Goal: Task Accomplishment & Management: Complete application form

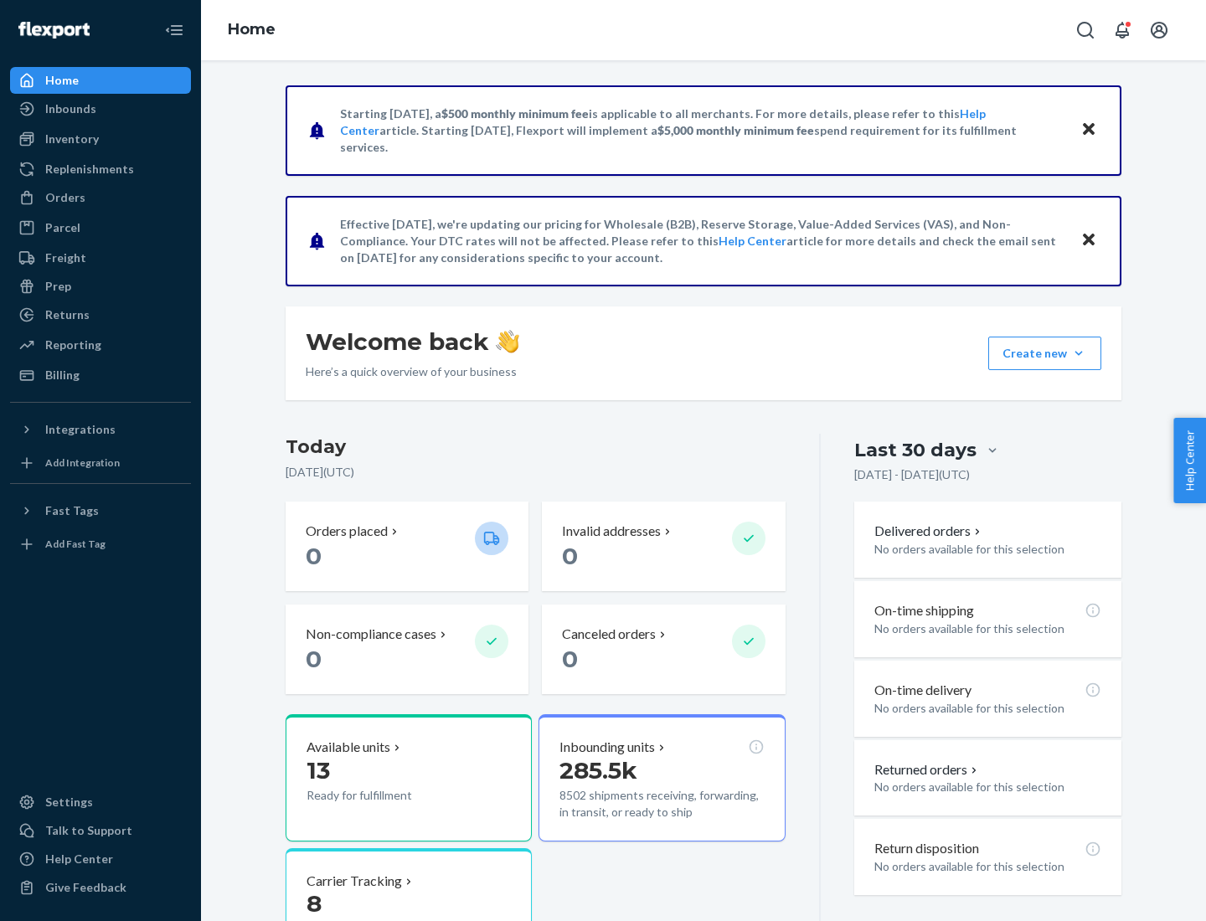
click at [1079, 353] on button "Create new Create new inbound Create new order Create new product" at bounding box center [1044, 353] width 113 height 33
click at [100, 109] on div "Inbounds" at bounding box center [101, 108] width 178 height 23
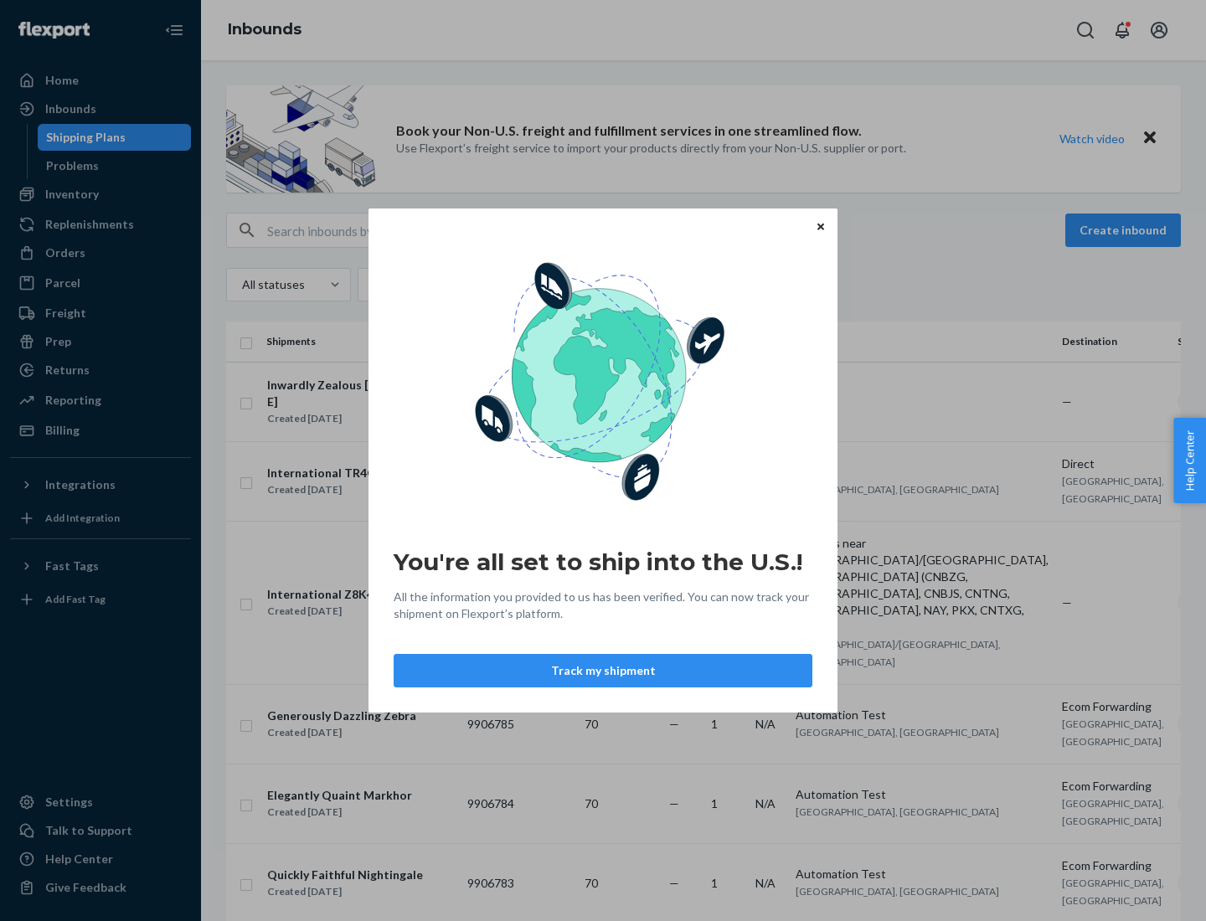
click at [100, 194] on div "You're all set to ship into the U.S.! All the information you provided to us ha…" at bounding box center [603, 460] width 1206 height 921
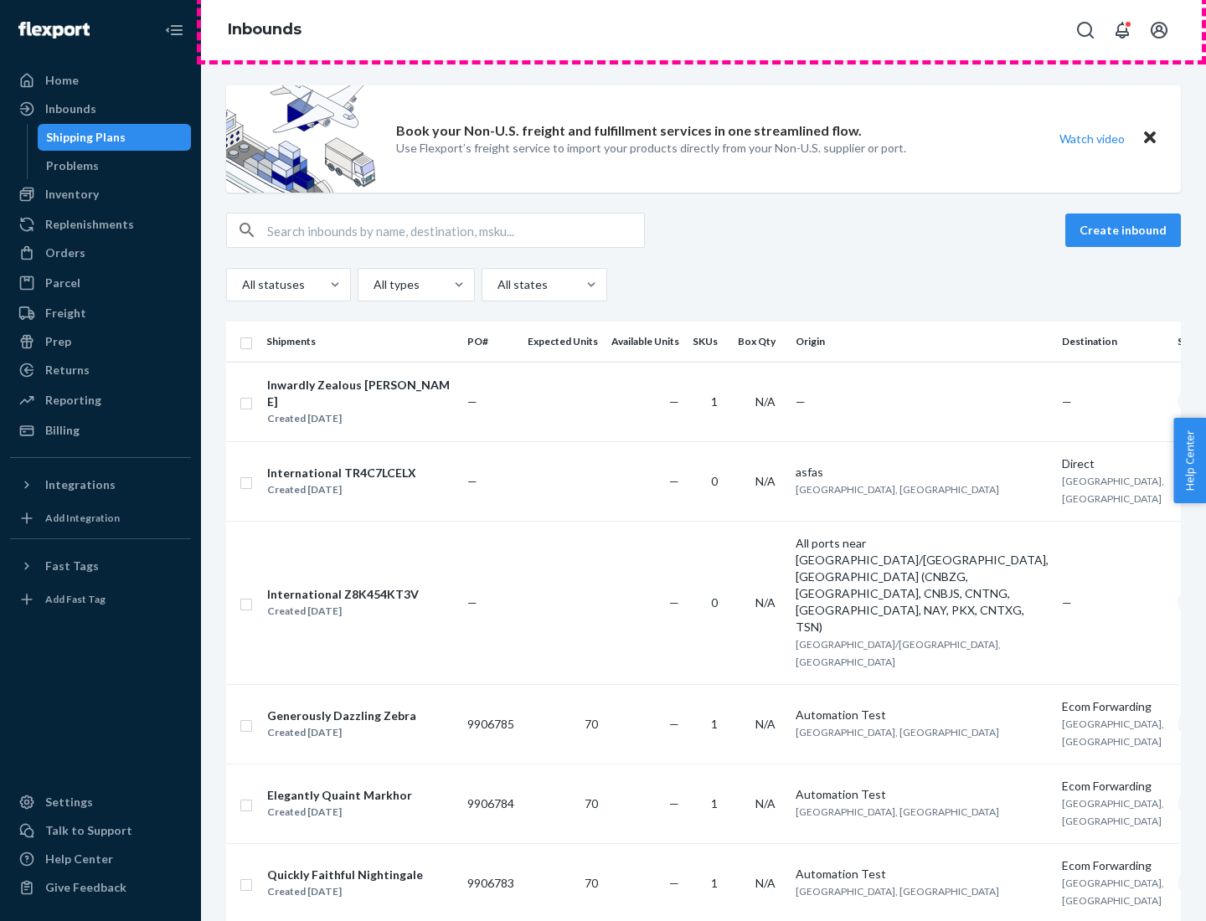
click at [703, 30] on div "Inbounds" at bounding box center [703, 30] width 1005 height 60
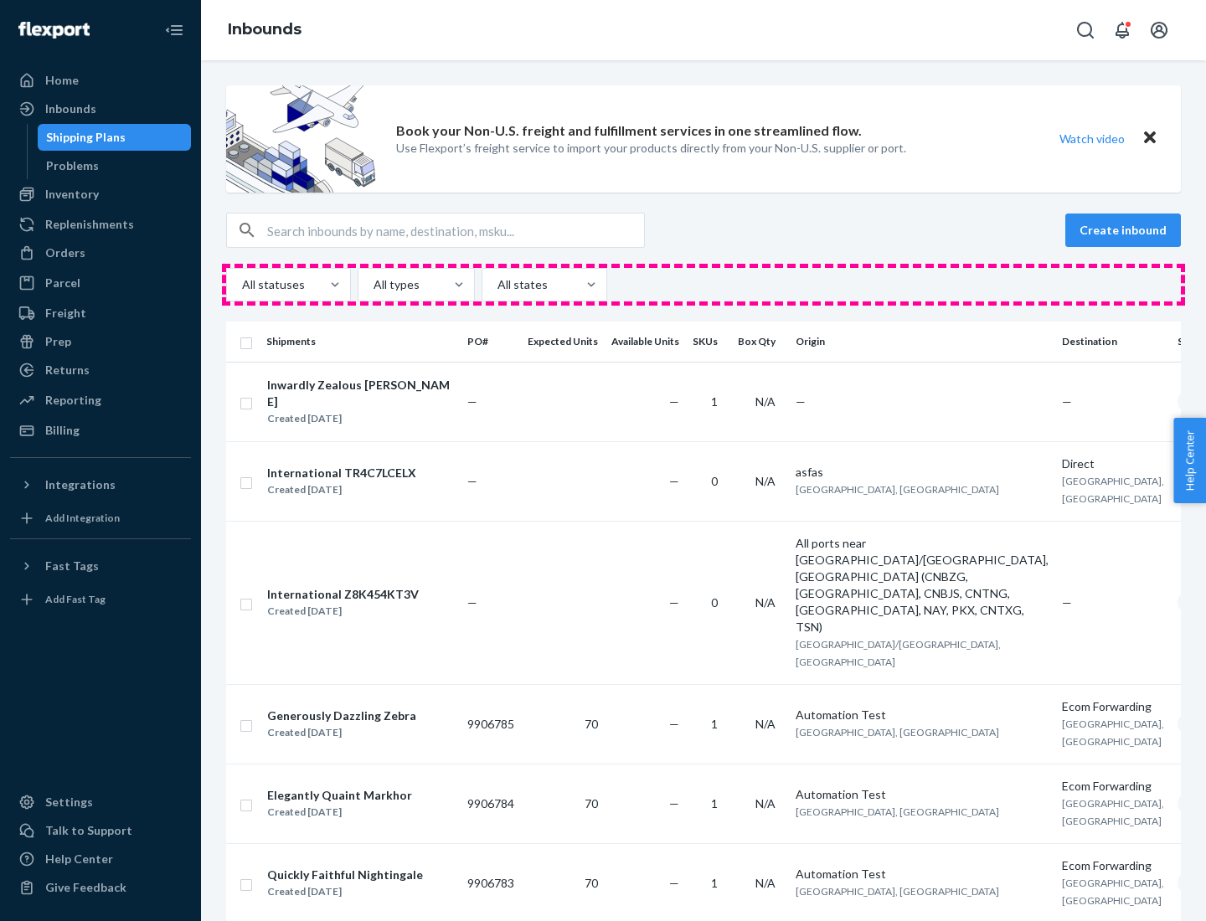
click at [703, 285] on div "All statuses All types All states" at bounding box center [703, 284] width 955 height 33
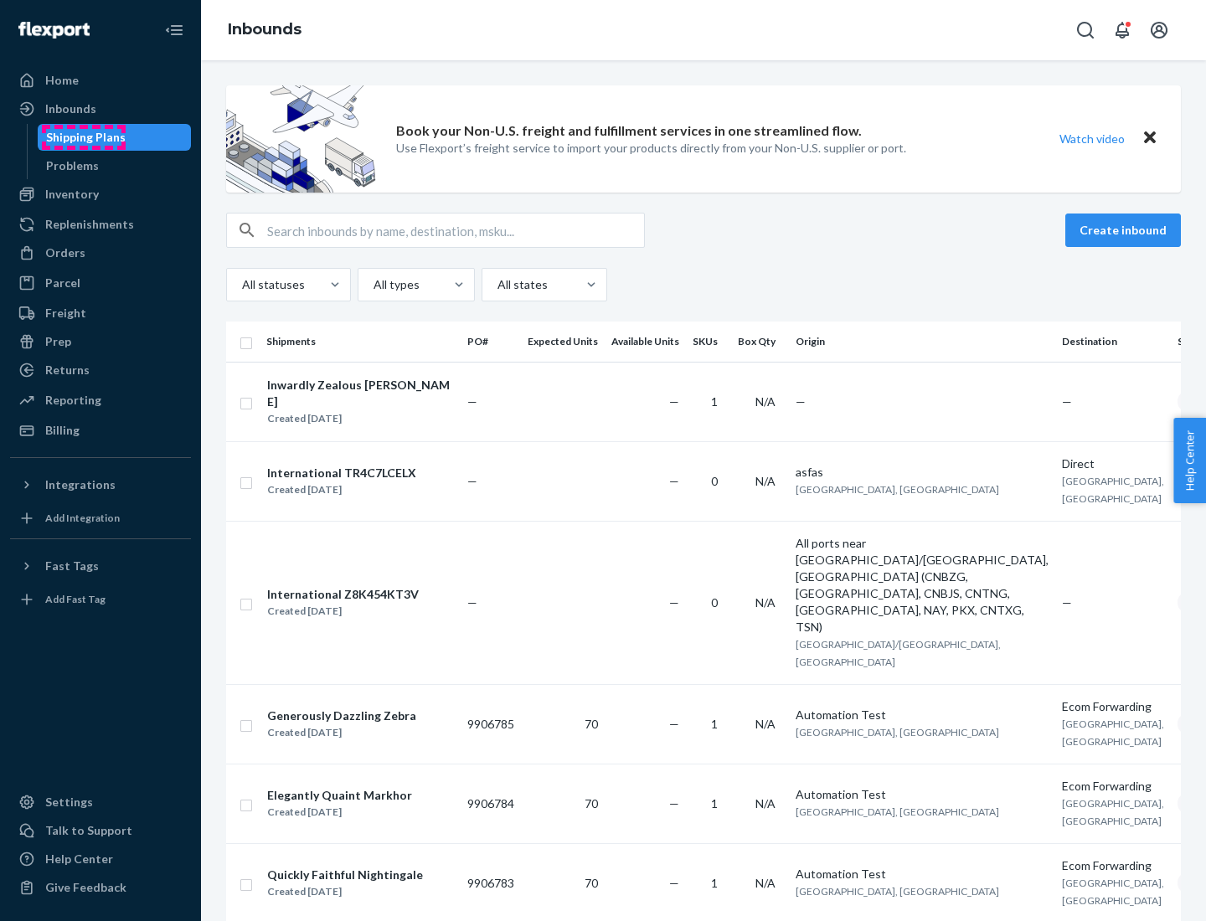
click at [83, 137] on div "Shipping Plans" at bounding box center [86, 137] width 80 height 17
click at [1125, 230] on button "Create inbound" at bounding box center [1123, 230] width 116 height 33
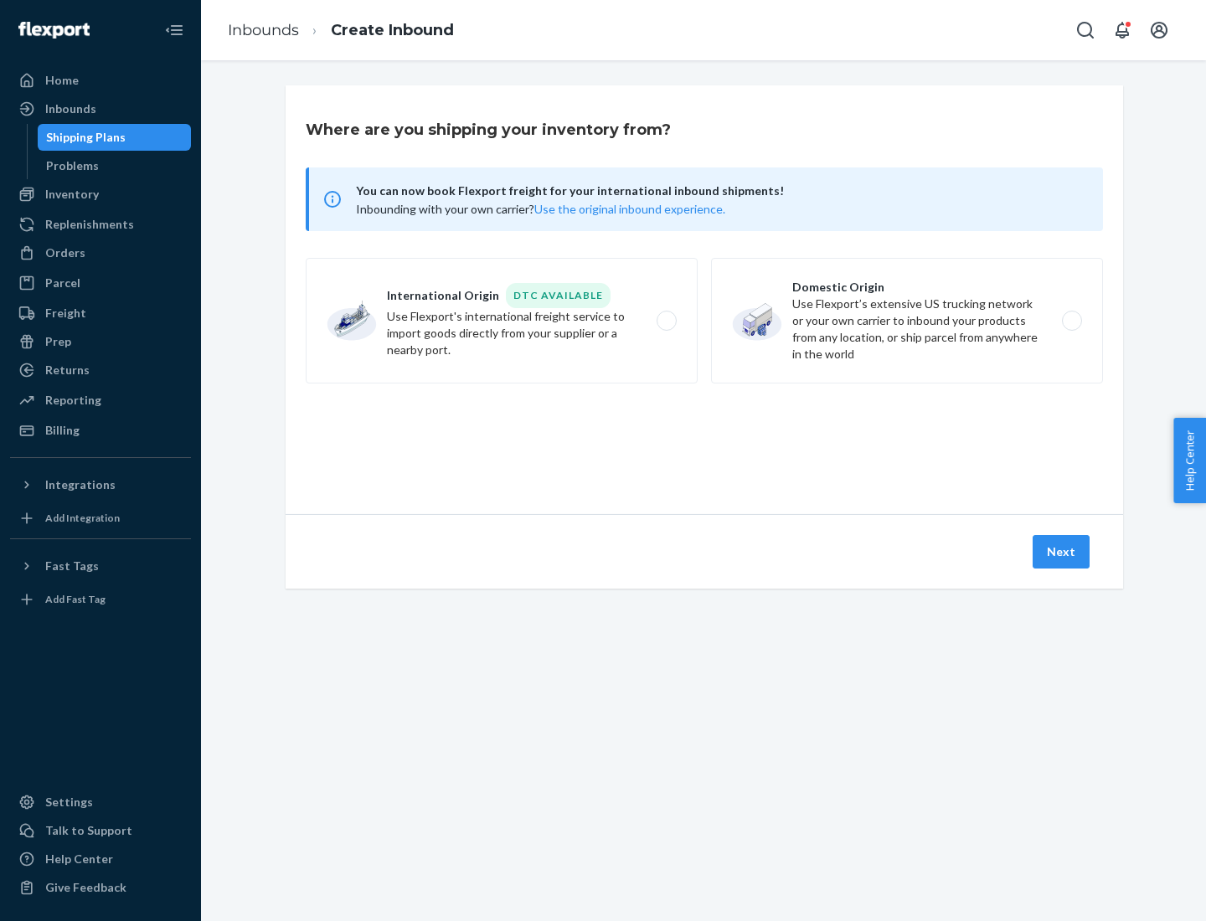
click at [502, 321] on label "International Origin DTC Available Use Flexport's international freight service…" at bounding box center [502, 321] width 392 height 126
click at [666, 321] on input "International Origin DTC Available Use Flexport's international freight service…" at bounding box center [671, 321] width 11 height 11
radio input "true"
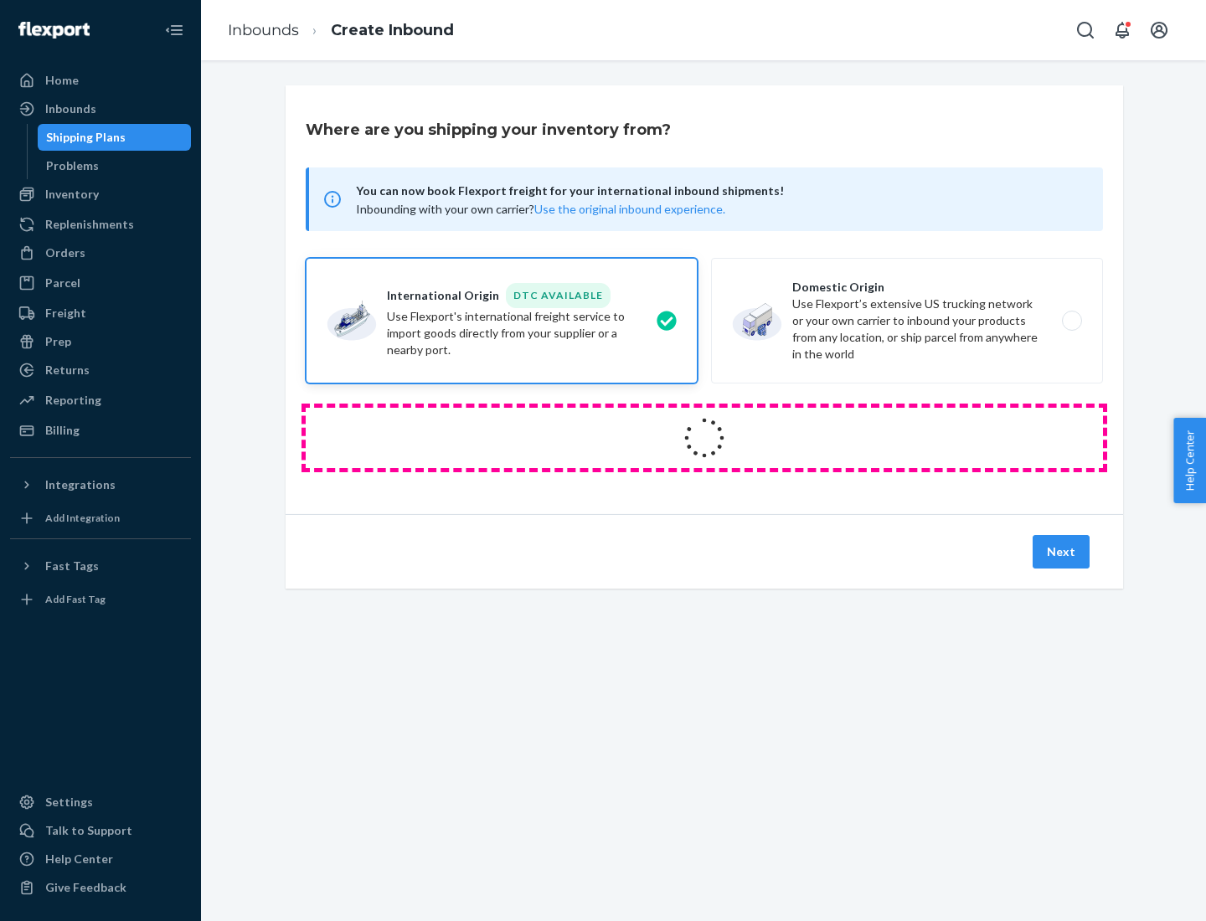
click at [704, 438] on icon at bounding box center [704, 437] width 47 height 47
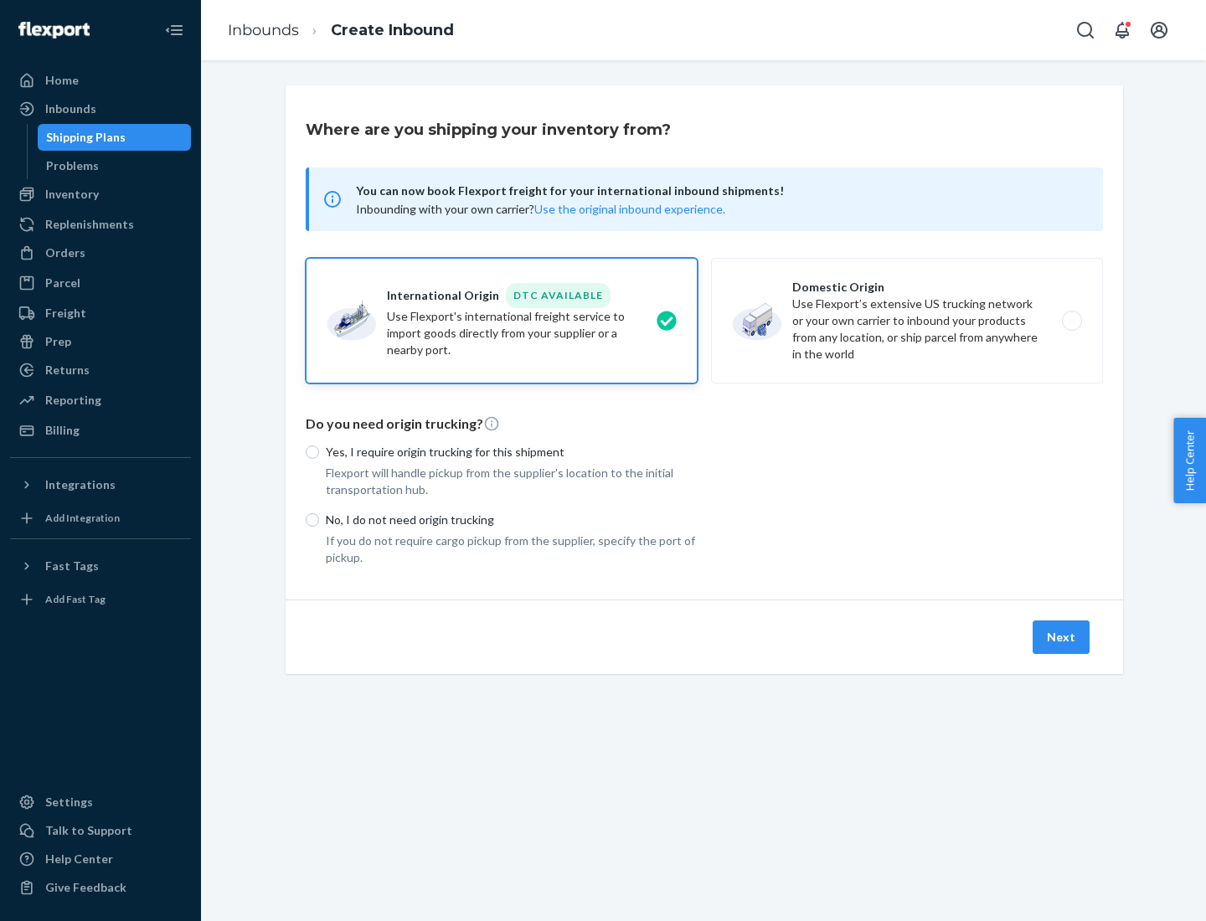
click at [512, 451] on p "Yes, I require origin trucking for this shipment" at bounding box center [512, 452] width 372 height 17
click at [319, 451] on input "Yes, I require origin trucking for this shipment" at bounding box center [312, 451] width 13 height 13
radio input "true"
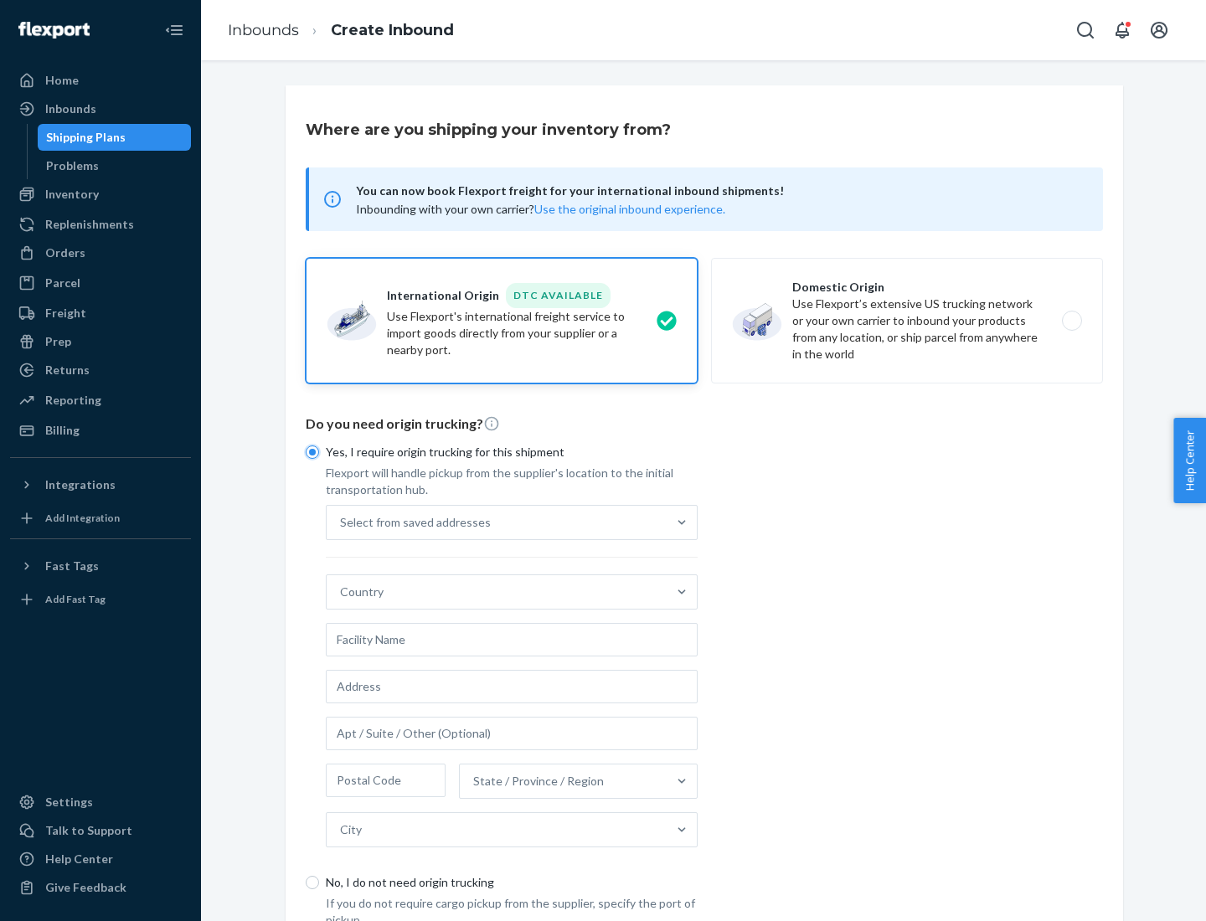
scroll to position [32, 0]
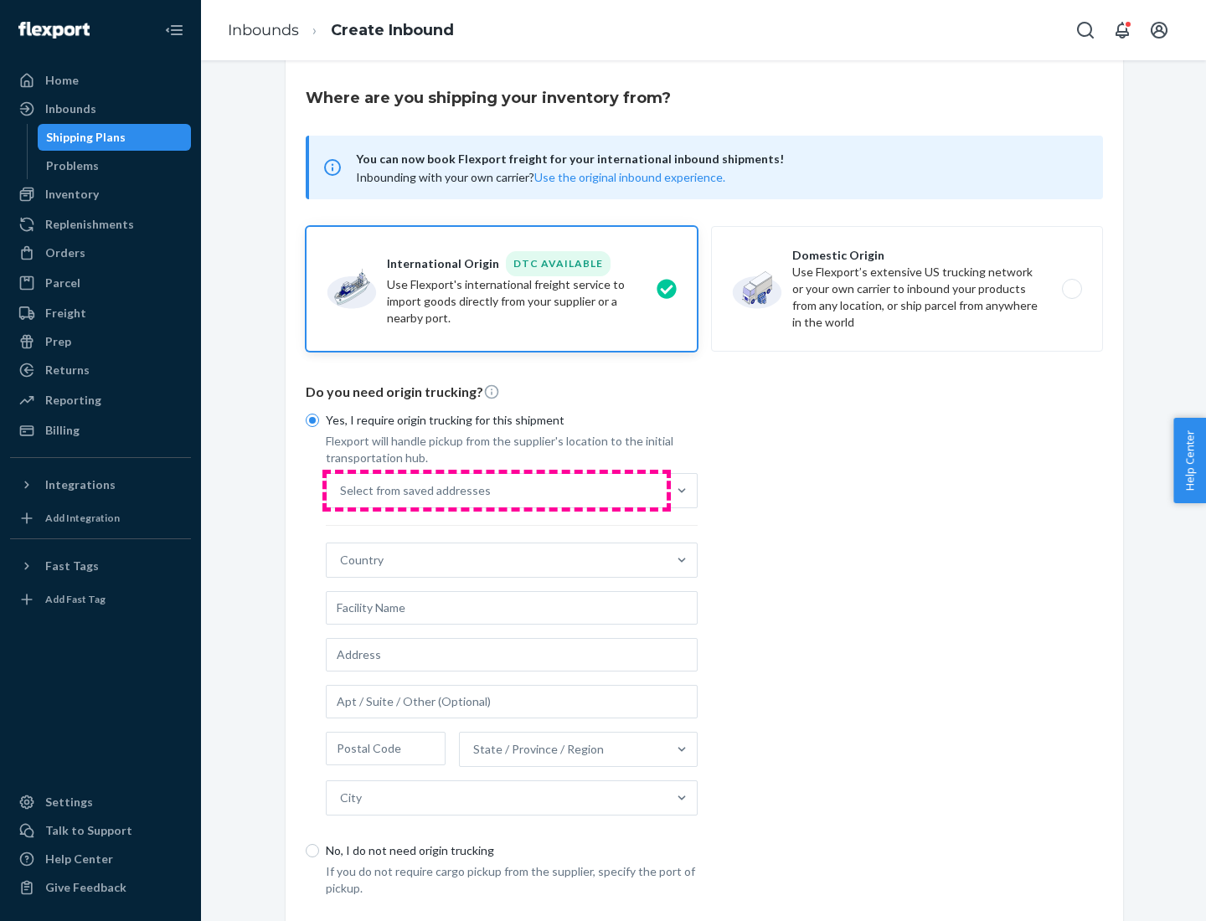
click at [497, 490] on div "Select from saved addresses" at bounding box center [497, 490] width 340 height 33
click at [342, 490] on input "Select from saved addresses" at bounding box center [341, 490] width 2 height 17
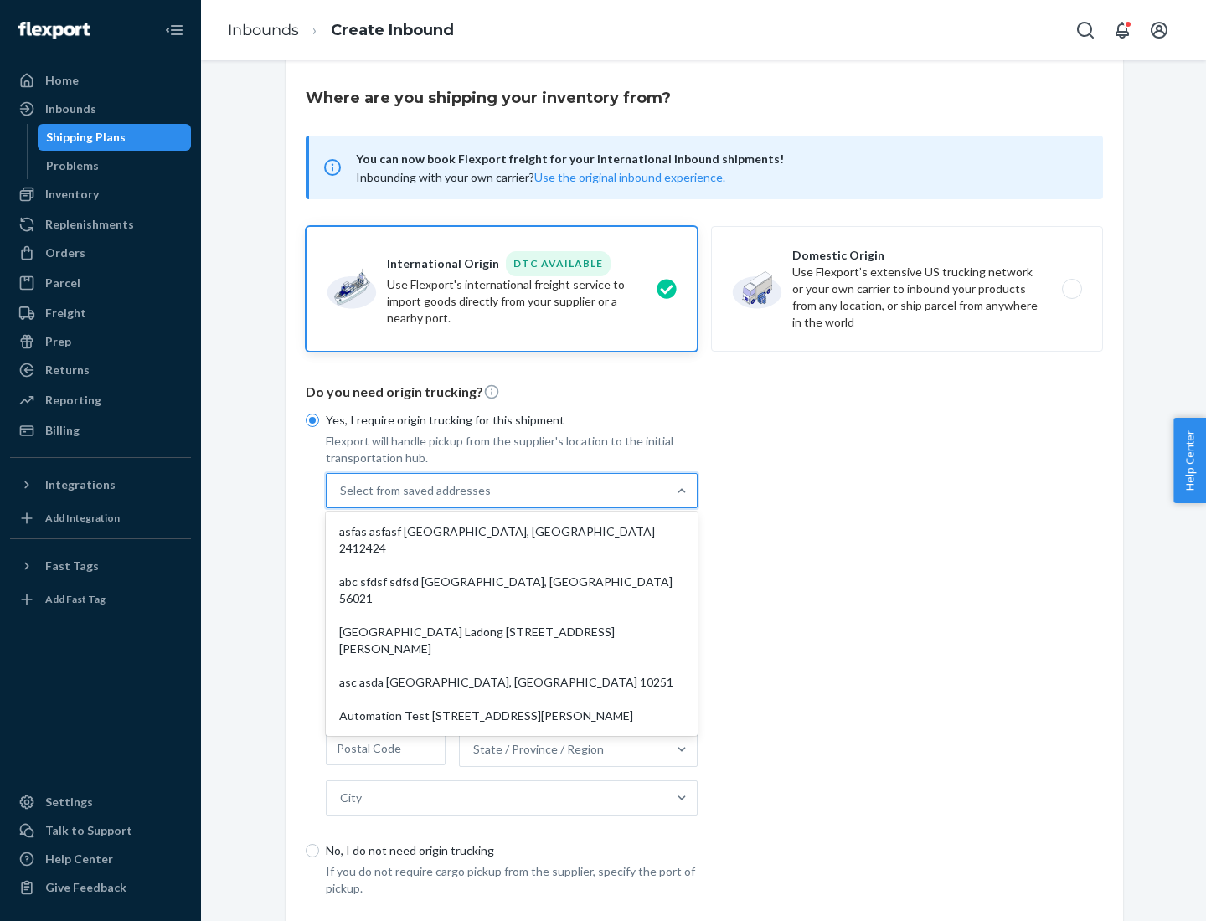
scroll to position [73, 0]
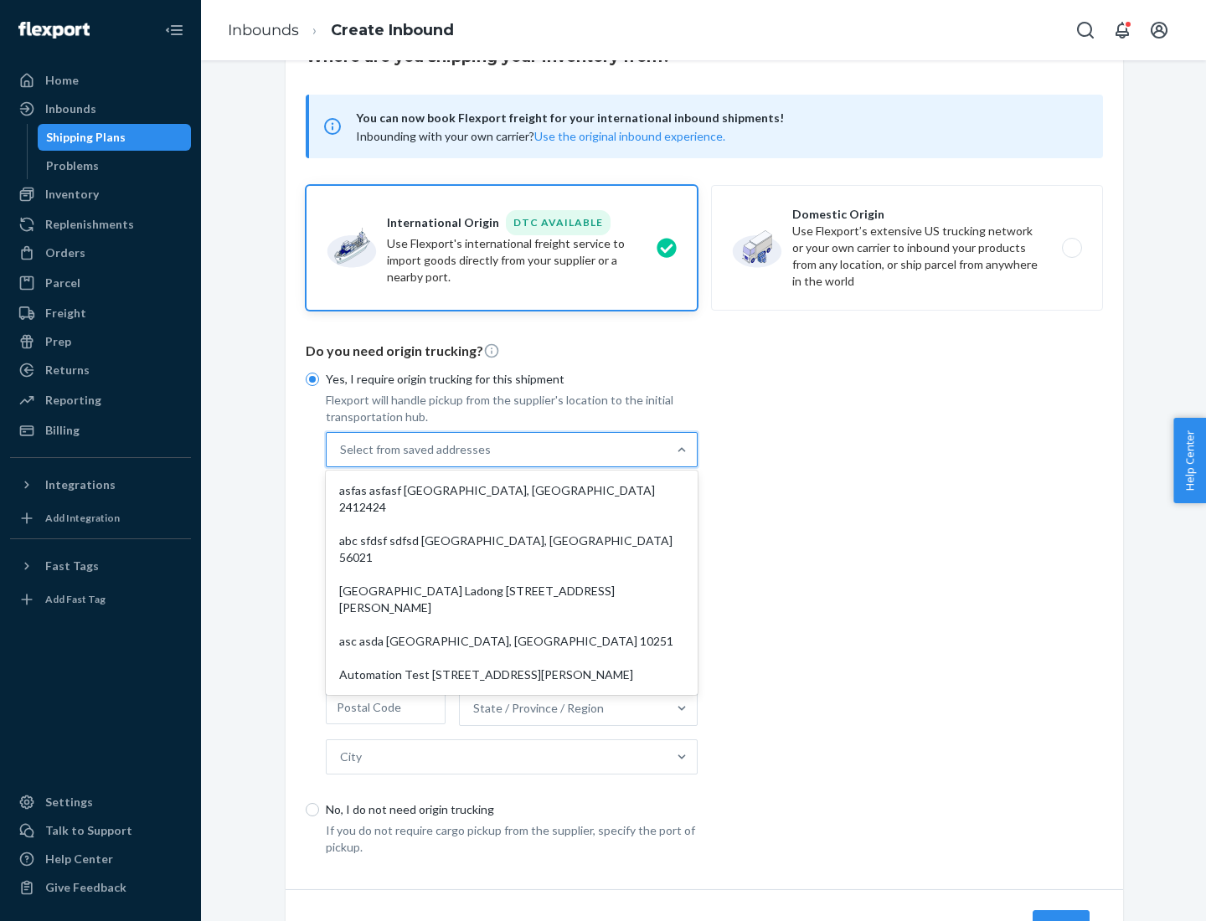
click at [512, 490] on div "asfas asfasf [GEOGRAPHIC_DATA], [GEOGRAPHIC_DATA] 2412424" at bounding box center [511, 499] width 365 height 50
click at [342, 458] on input "option asfas asfasf [GEOGRAPHIC_DATA], [GEOGRAPHIC_DATA] 2412424 focused, 1 of …" at bounding box center [341, 449] width 2 height 17
type input "asfas"
type input "asfasf"
type input "2412424"
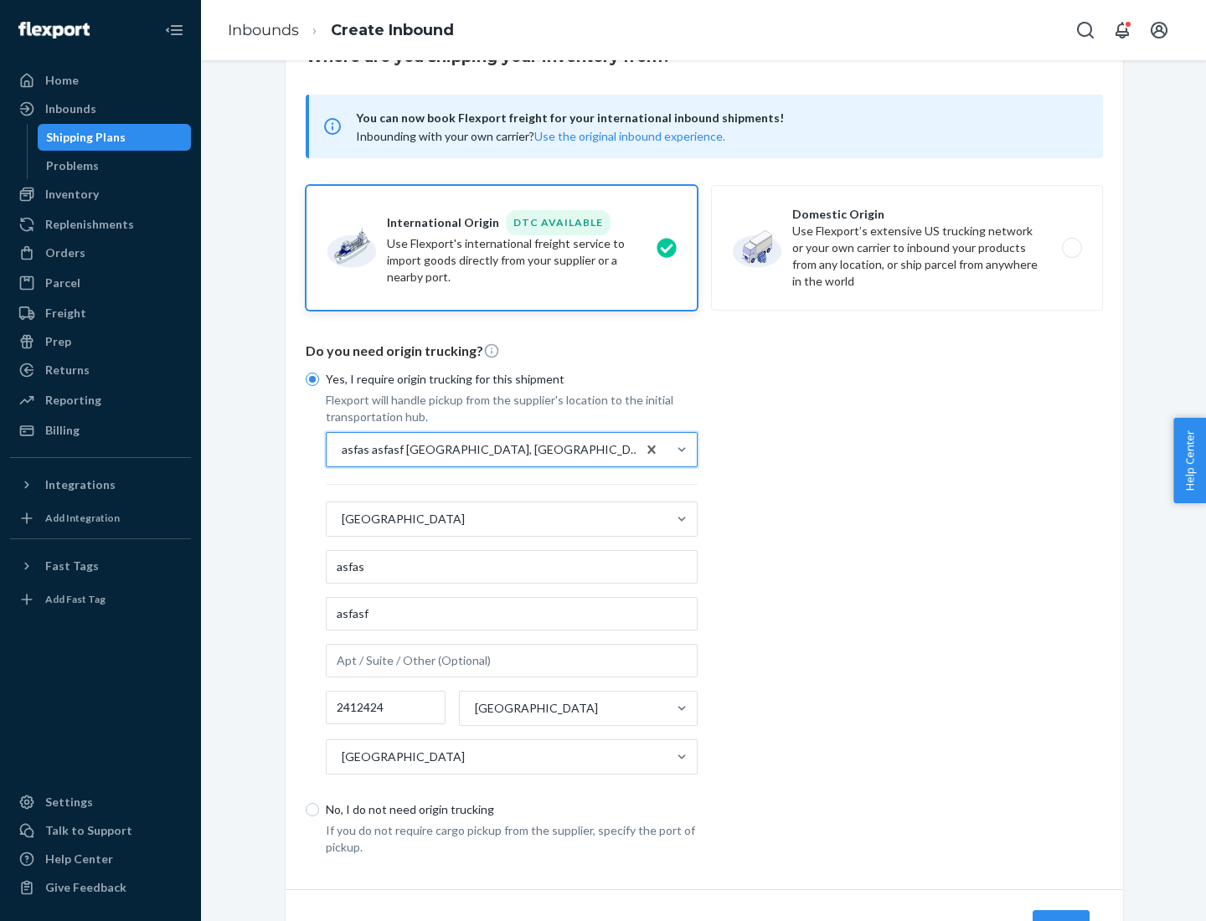
scroll to position [156, 0]
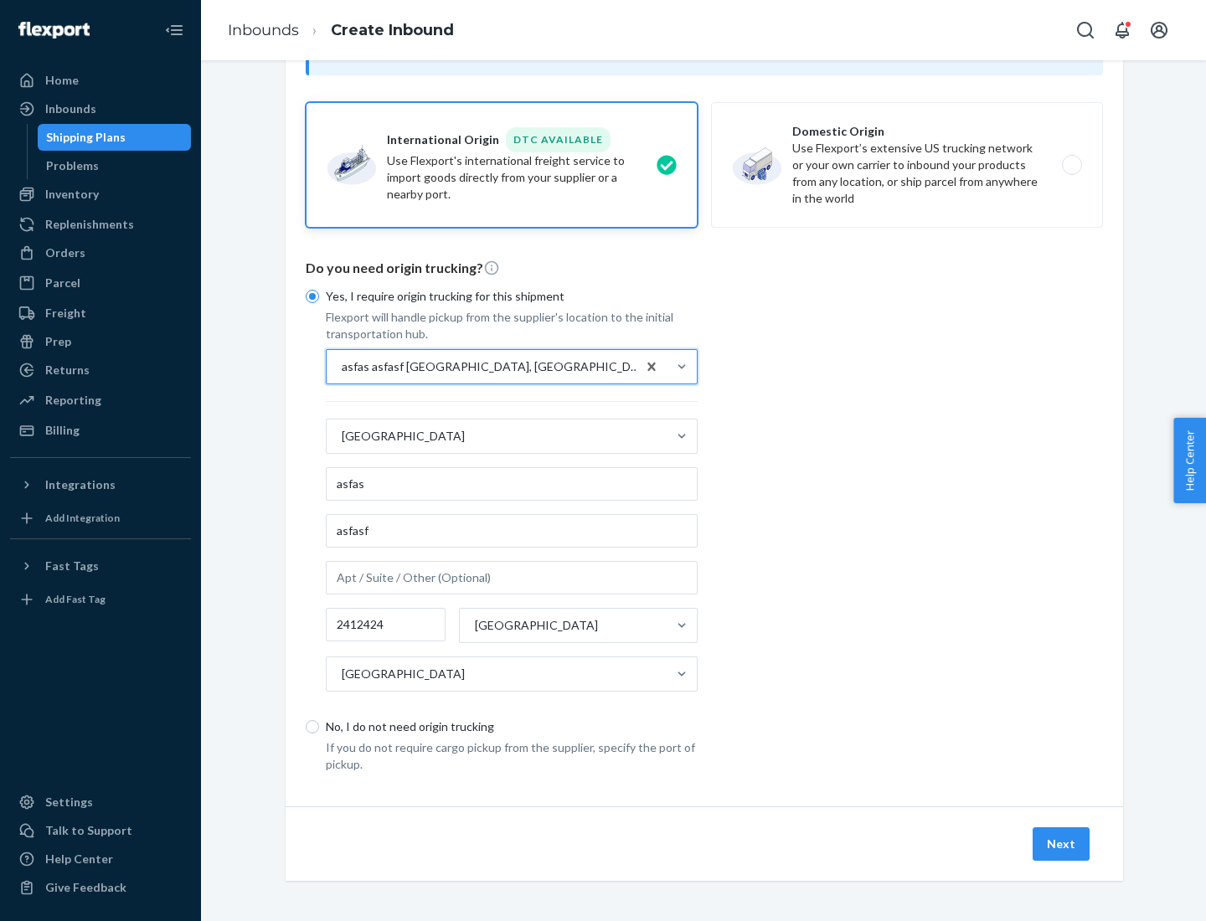
click at [1062, 843] on button "Next" at bounding box center [1060, 843] width 57 height 33
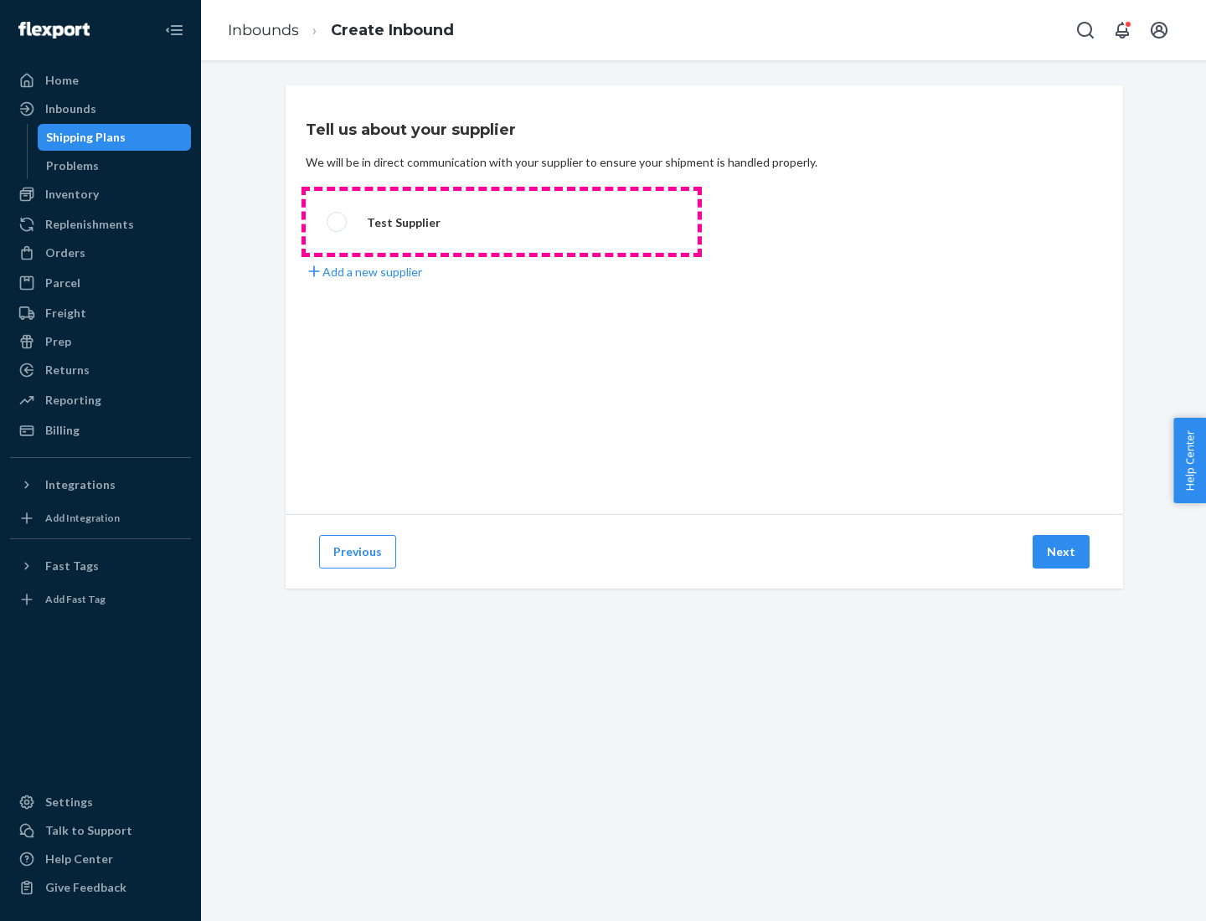
click at [502, 222] on label "Test Supplier" at bounding box center [502, 222] width 392 height 62
click at [337, 222] on input "Test Supplier" at bounding box center [332, 222] width 11 height 11
radio input "true"
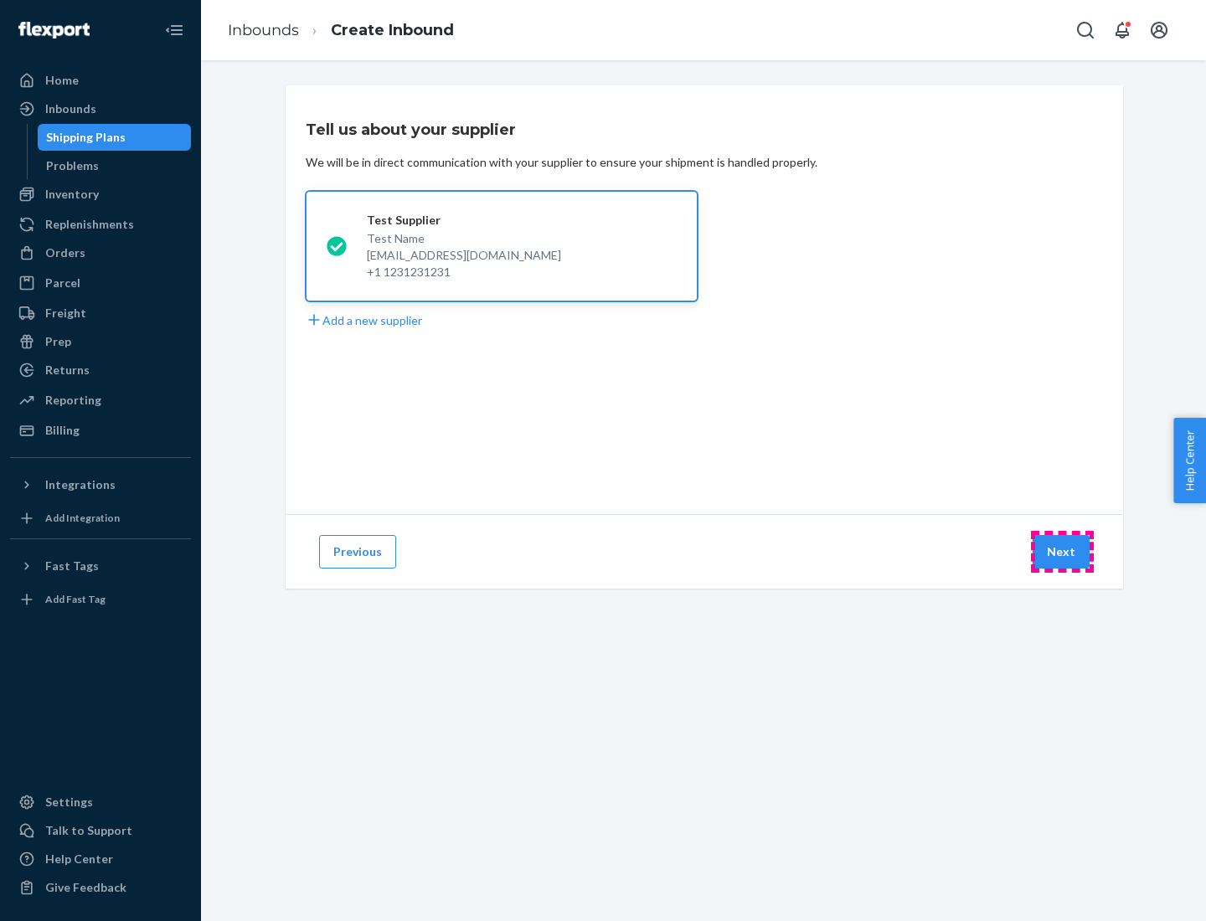
click at [1062, 552] on button "Next" at bounding box center [1060, 551] width 57 height 33
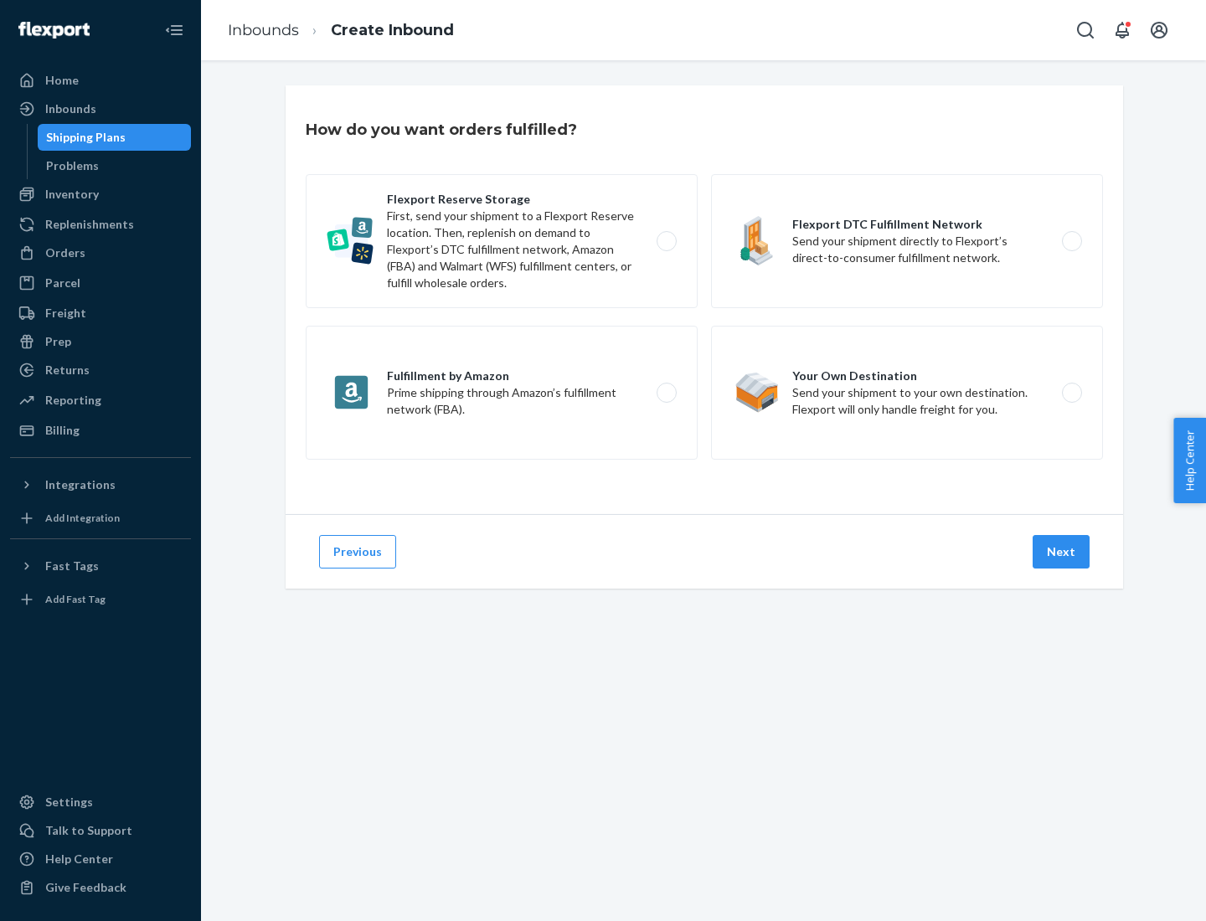
click at [502, 393] on label "Fulfillment by Amazon Prime shipping through Amazon’s fulfillment network (FBA)." at bounding box center [502, 393] width 392 height 134
click at [666, 393] on input "Fulfillment by Amazon Prime shipping through Amazon’s fulfillment network (FBA)." at bounding box center [671, 393] width 11 height 11
radio input "true"
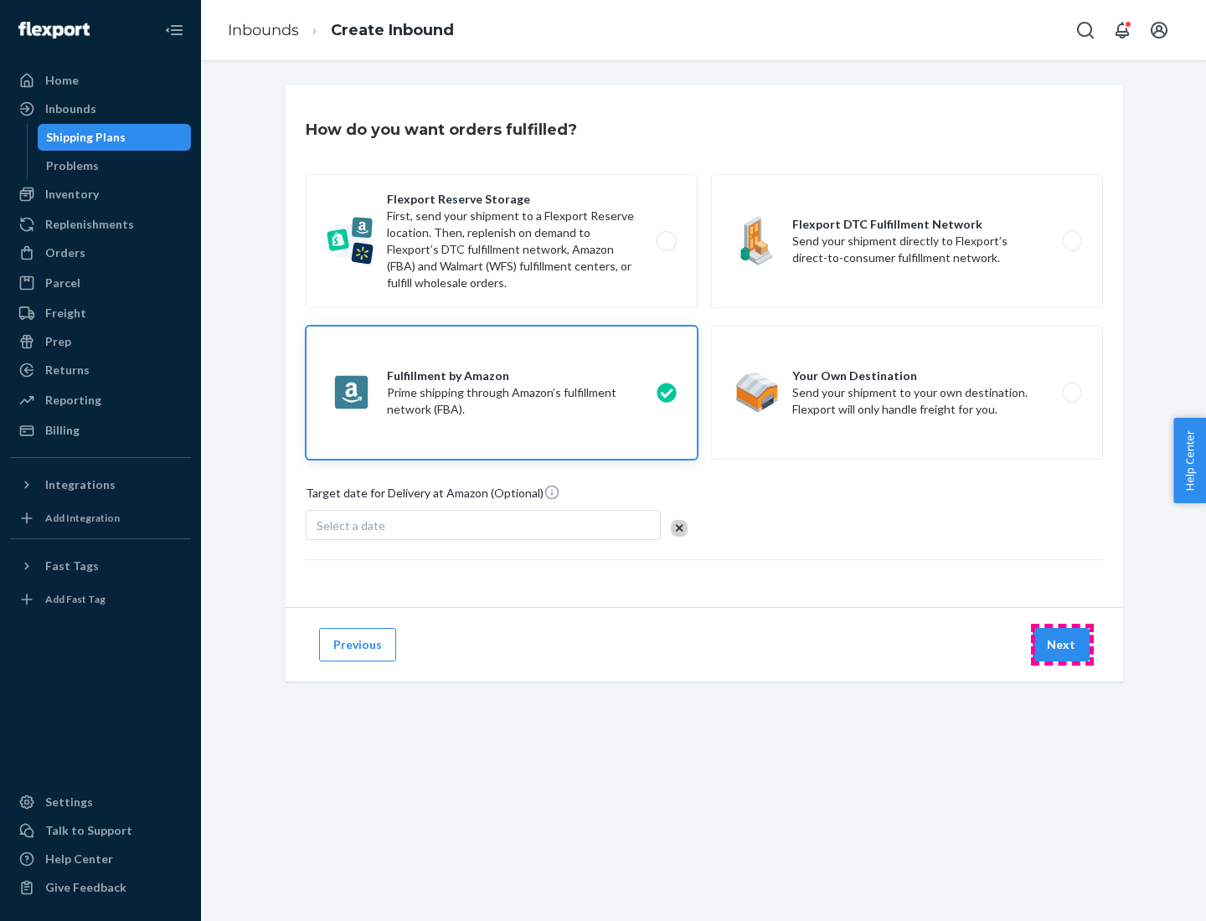
click at [1062, 645] on button "Next" at bounding box center [1060, 644] width 57 height 33
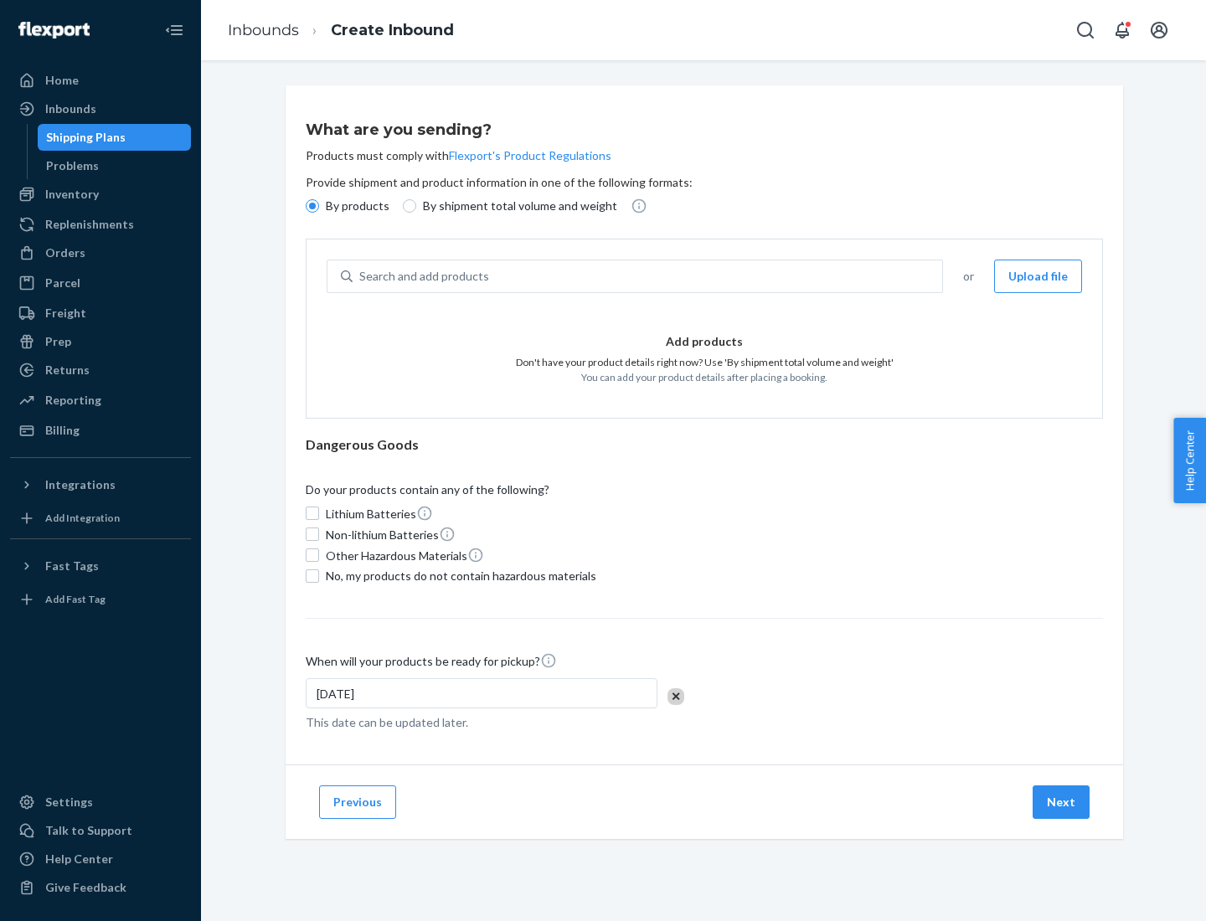
click at [515, 206] on p "By shipment total volume and weight" at bounding box center [520, 206] width 194 height 17
click at [416, 206] on input "By shipment total volume and weight" at bounding box center [409, 205] width 13 height 13
radio input "true"
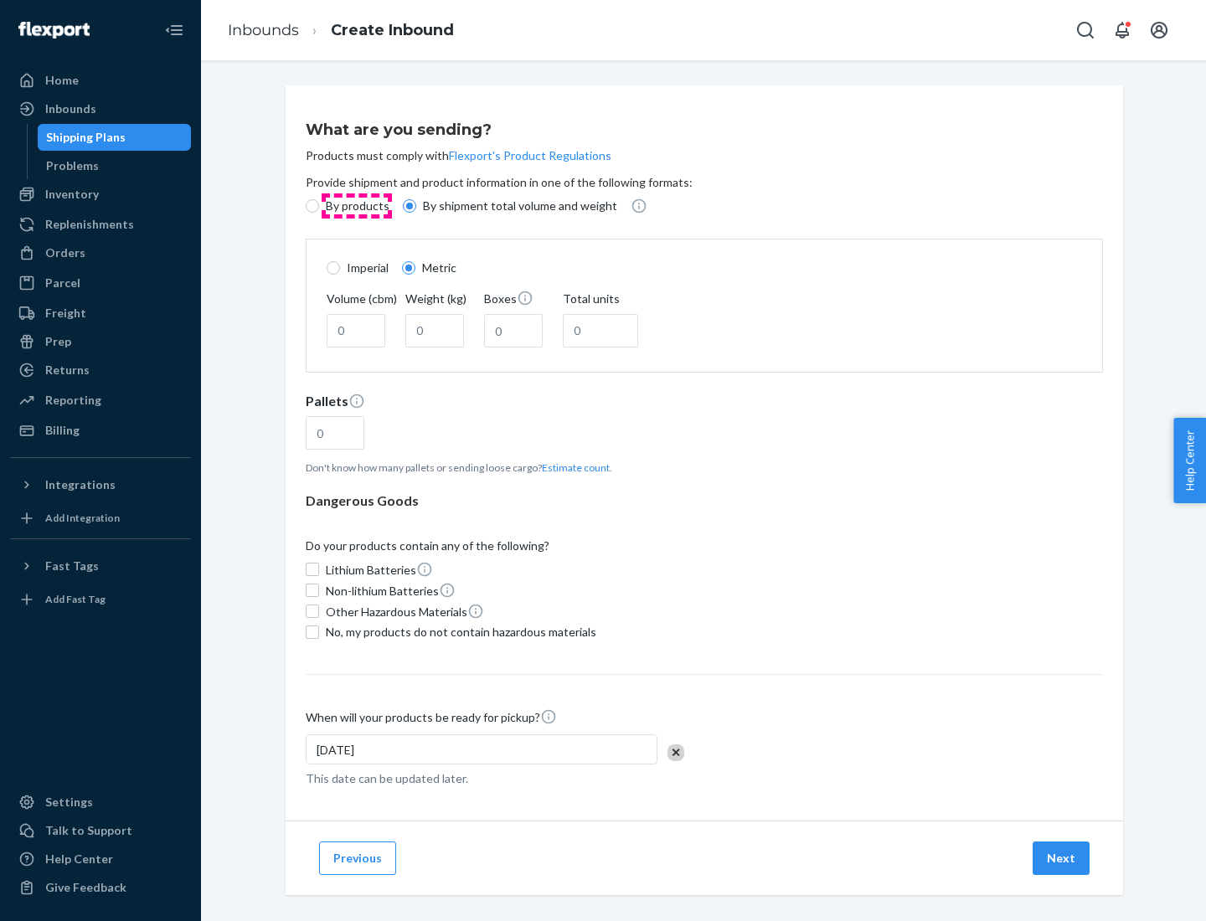
click at [356, 206] on p "By products" at bounding box center [358, 206] width 64 height 17
click at [319, 206] on input "By products" at bounding box center [312, 205] width 13 height 13
radio input "true"
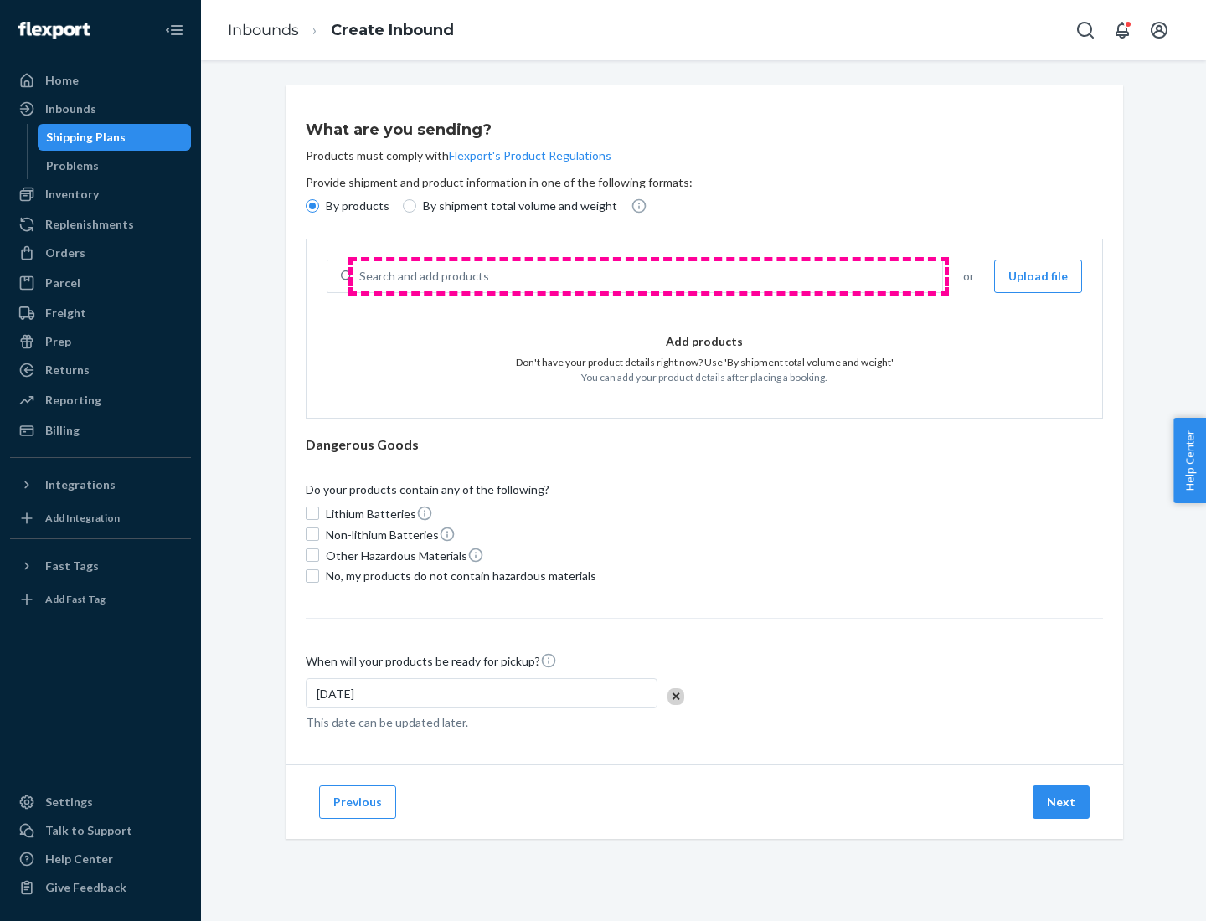
click at [648, 276] on div "Search and add products" at bounding box center [647, 276] width 589 height 30
click at [361, 276] on input "Search and add products" at bounding box center [360, 276] width 2 height 17
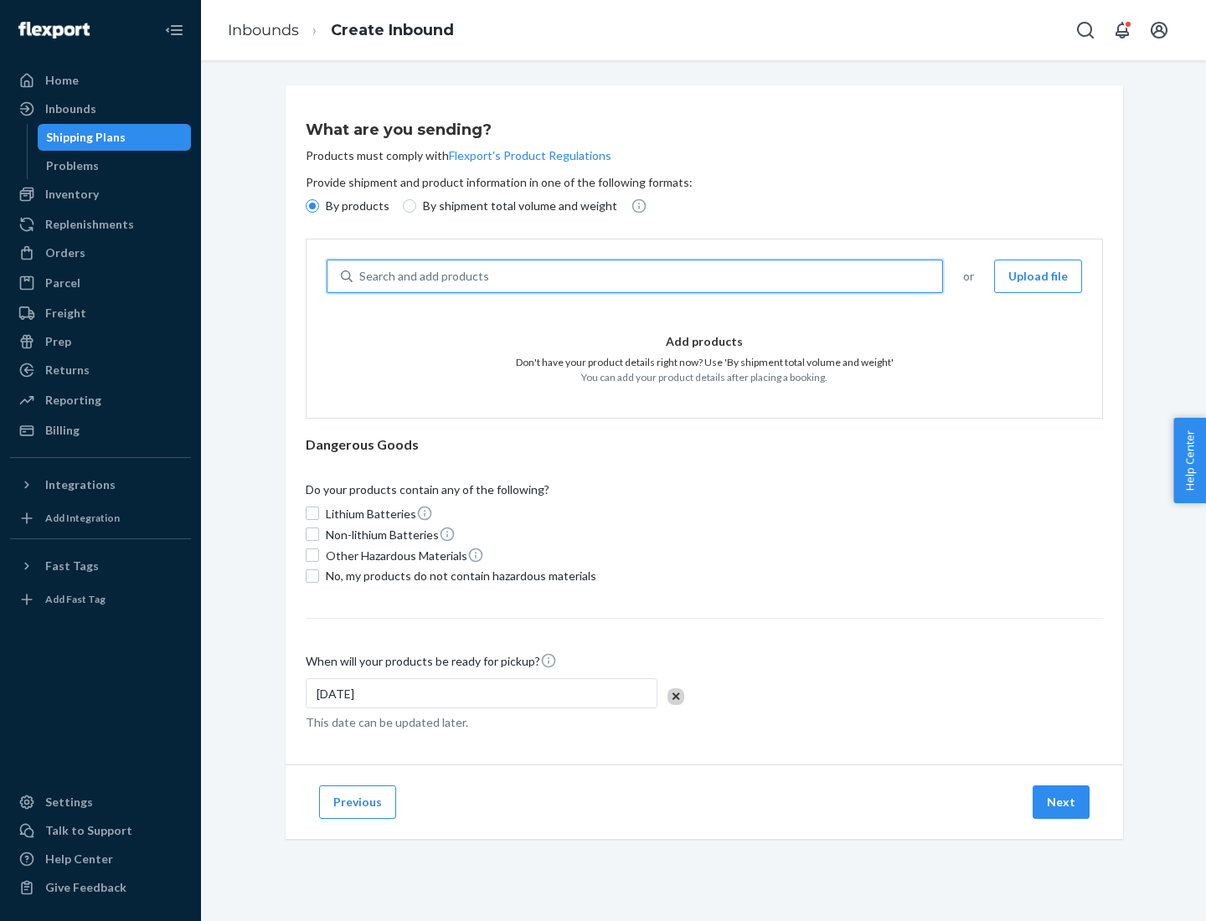
type input "test"
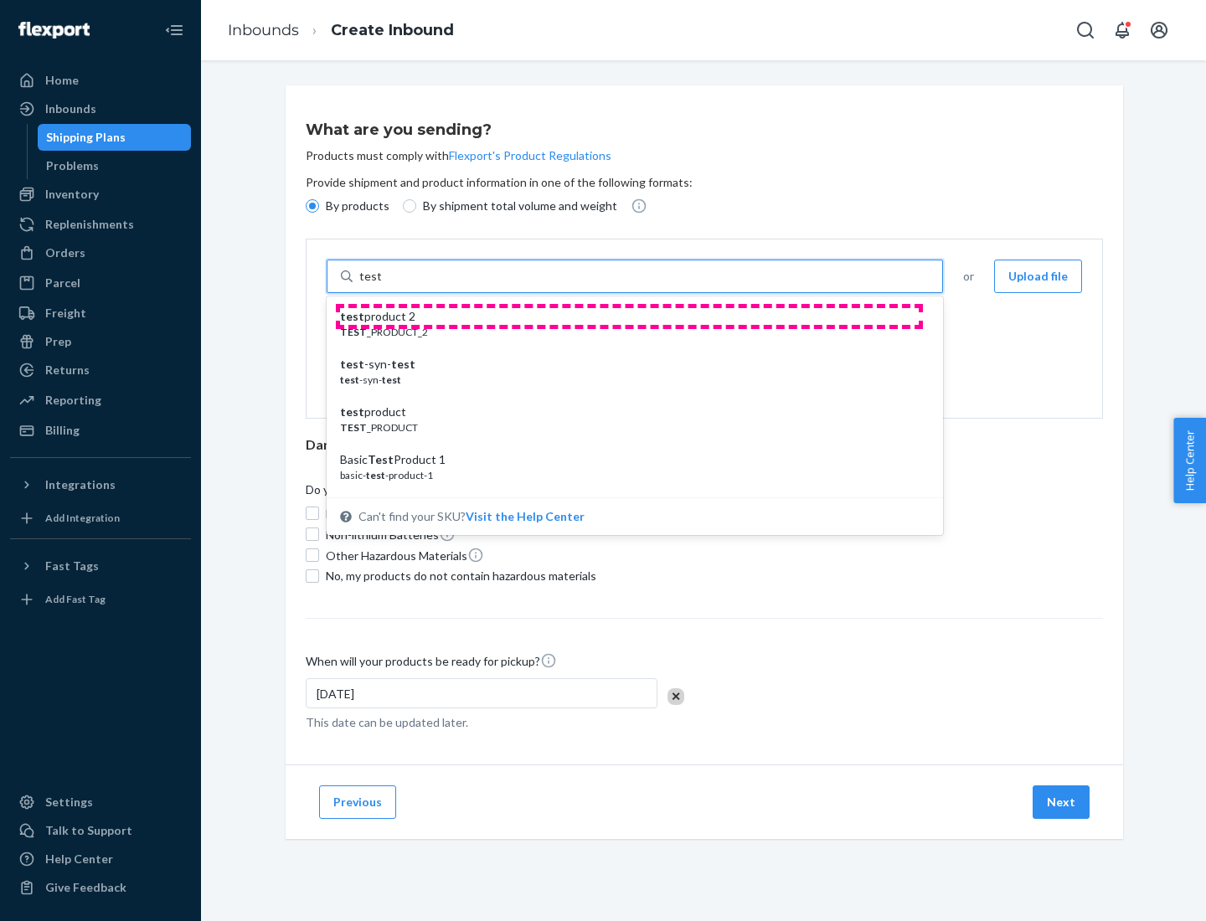
click at [629, 317] on div "test product 2" at bounding box center [628, 316] width 576 height 17
click at [381, 285] on input "test" at bounding box center [370, 276] width 22 height 17
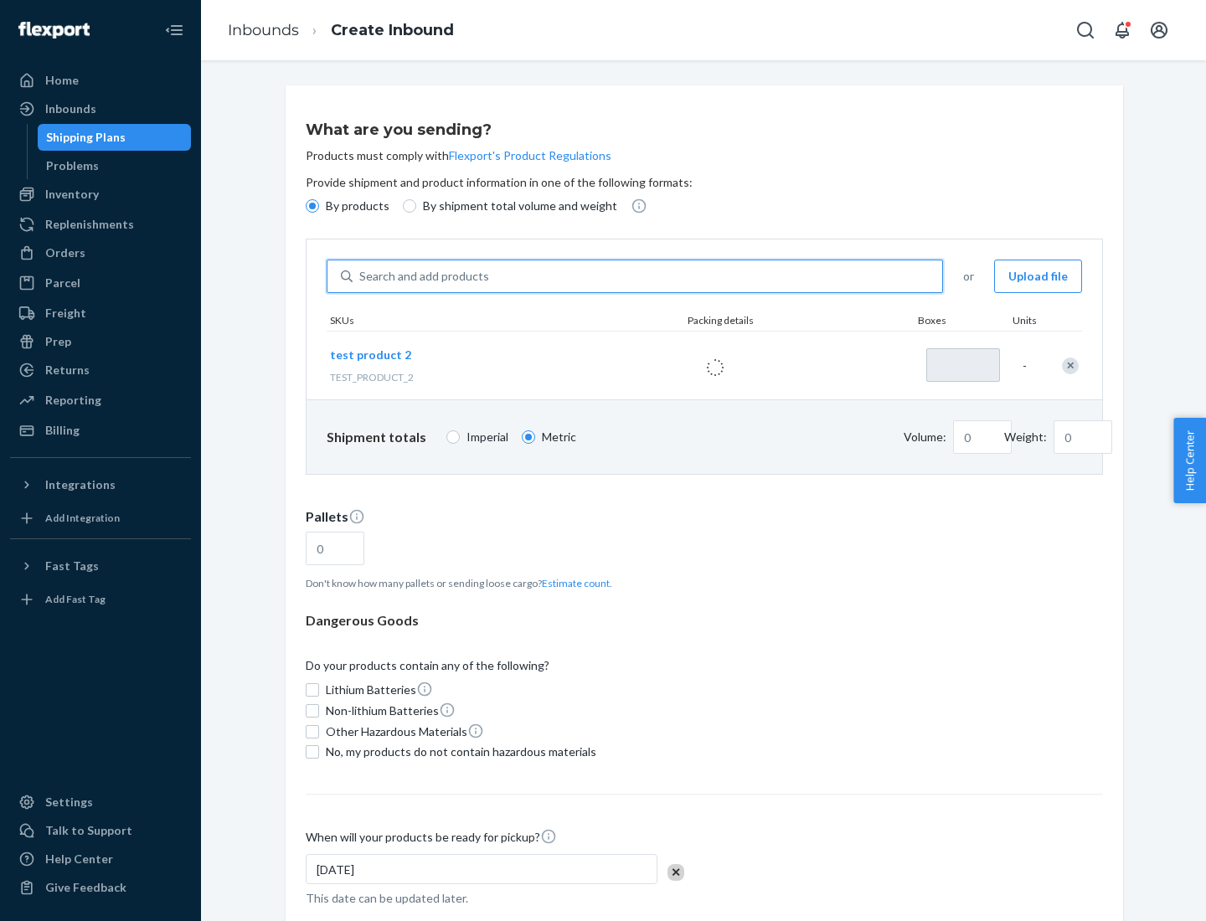
type input "1"
type input "0.02"
type input "22.23"
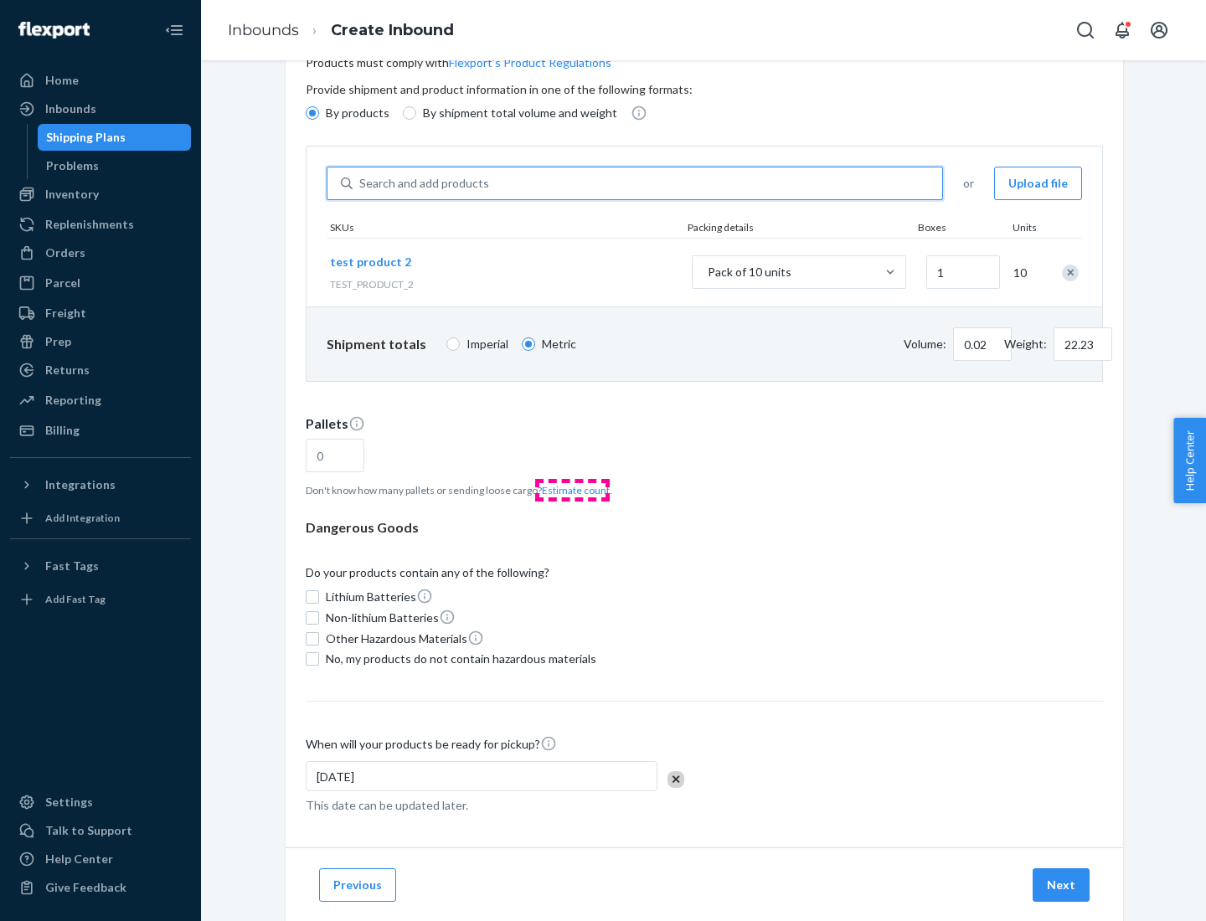
click at [572, 490] on button "Estimate count" at bounding box center [576, 490] width 68 height 14
type input "1"
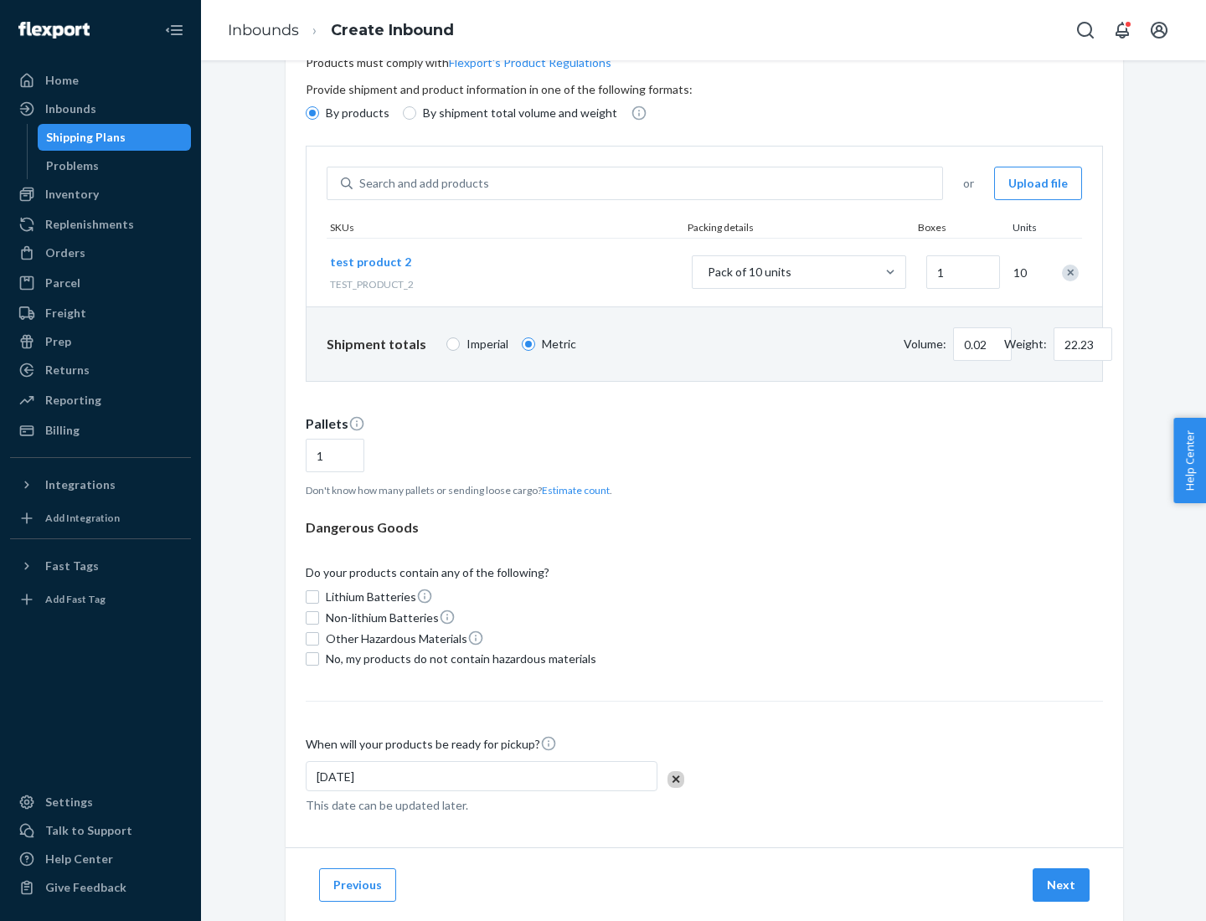
scroll to position [134, 0]
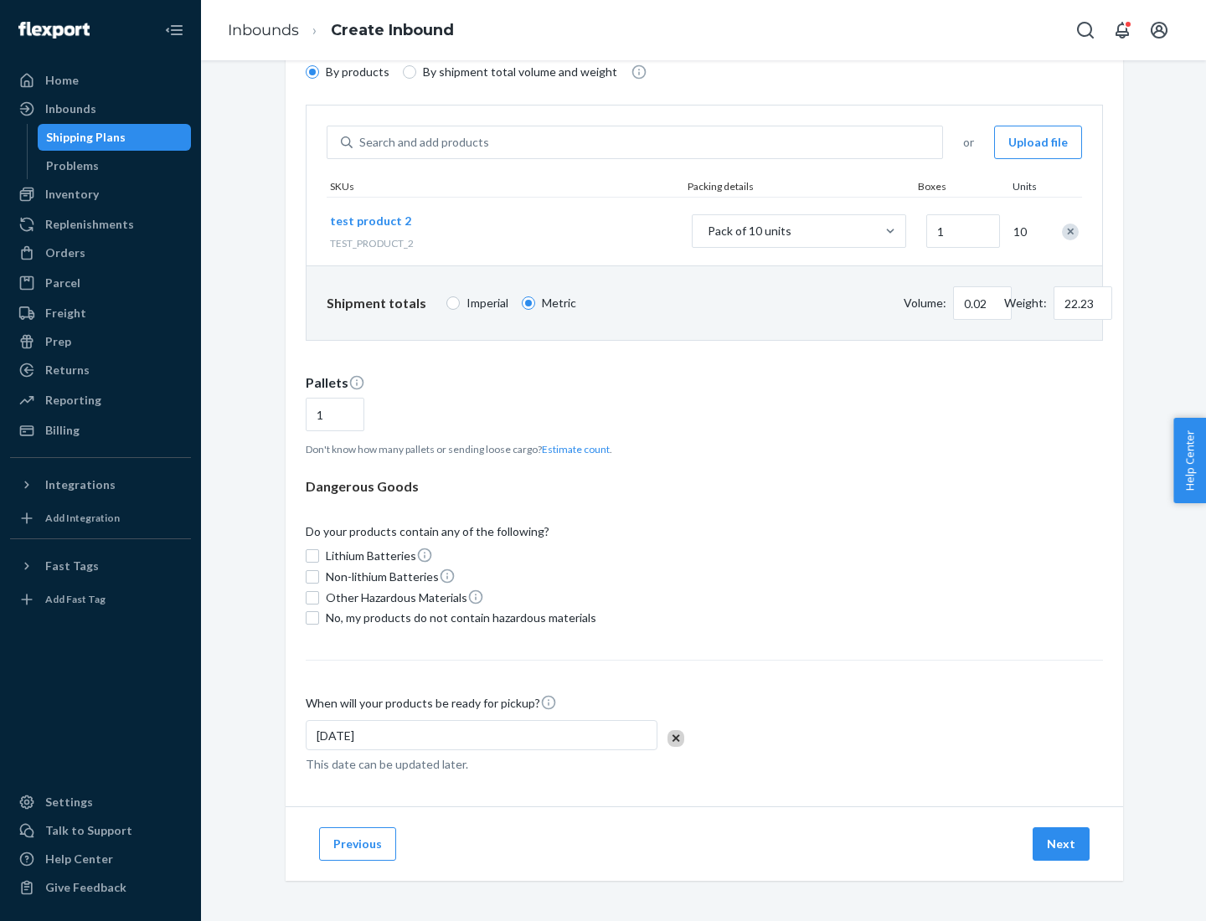
click at [458, 618] on span "No, my products do not contain hazardous materials" at bounding box center [461, 618] width 270 height 17
click at [319, 618] on input "No, my products do not contain hazardous materials" at bounding box center [312, 617] width 13 height 13
checkbox input "true"
click at [1062, 844] on button "Next" at bounding box center [1060, 843] width 57 height 33
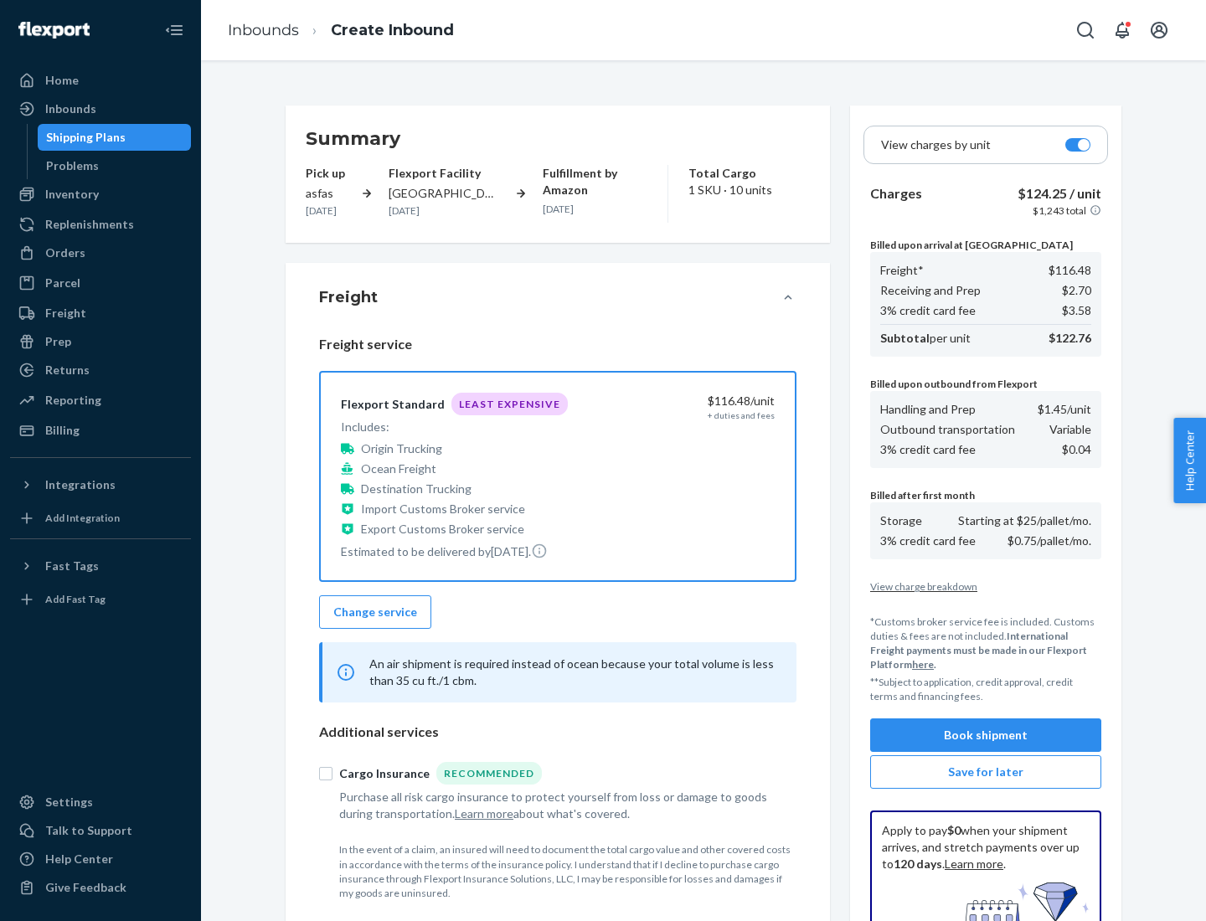
scroll to position [245, 0]
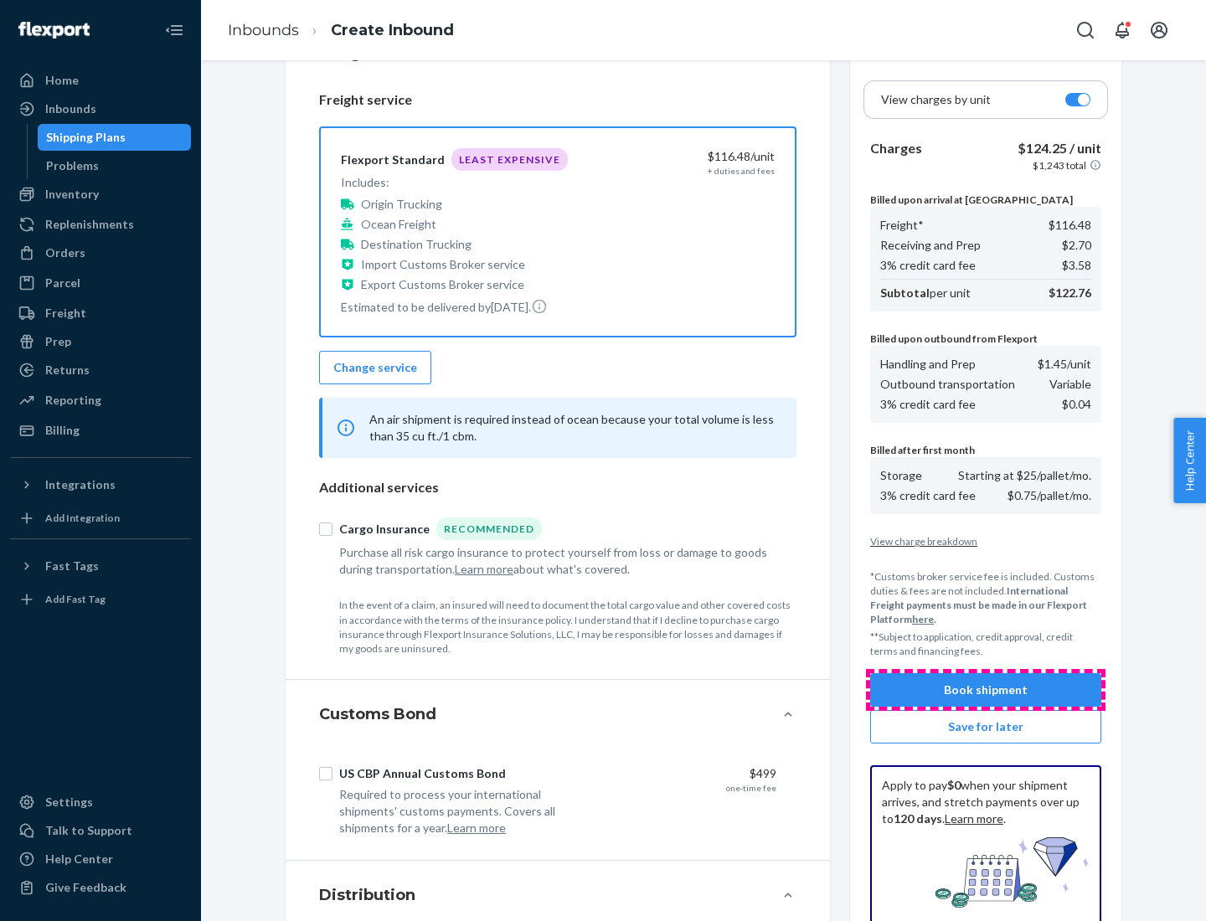
click at [986, 690] on button "Book shipment" at bounding box center [985, 689] width 231 height 33
